Goal: Information Seeking & Learning: Learn about a topic

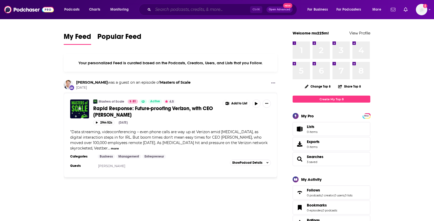
click at [172, 13] on input "Search podcasts, credits, & more..." at bounding box center [201, 9] width 97 height 8
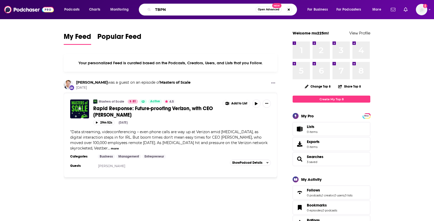
type input "TBPN"
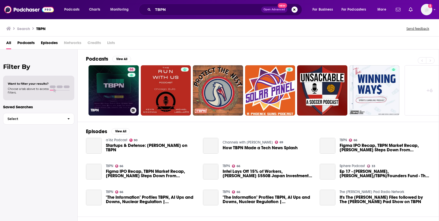
click at [107, 92] on link "66 TBPN" at bounding box center [114, 90] width 50 height 50
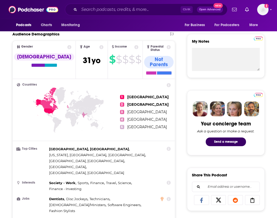
scroll to position [175, 0]
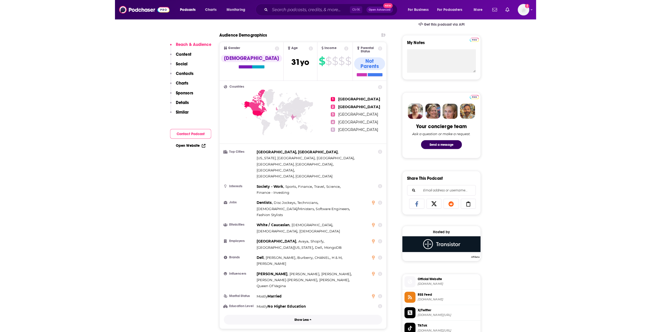
scroll to position [166, 0]
